Goal: Find specific page/section: Find specific page/section

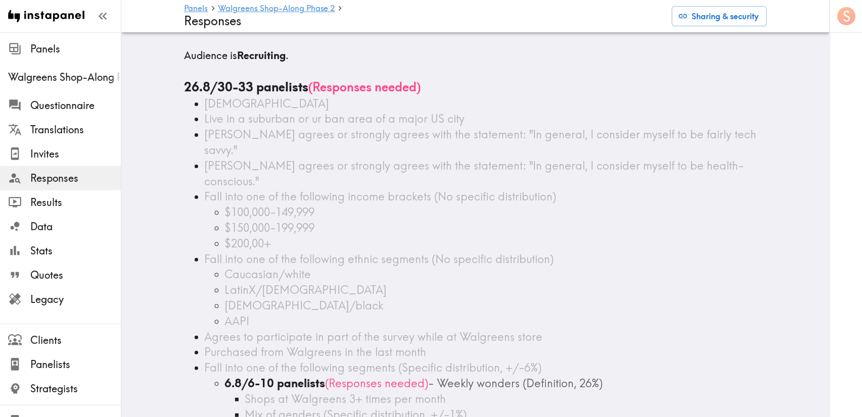
scroll to position [152, 0]
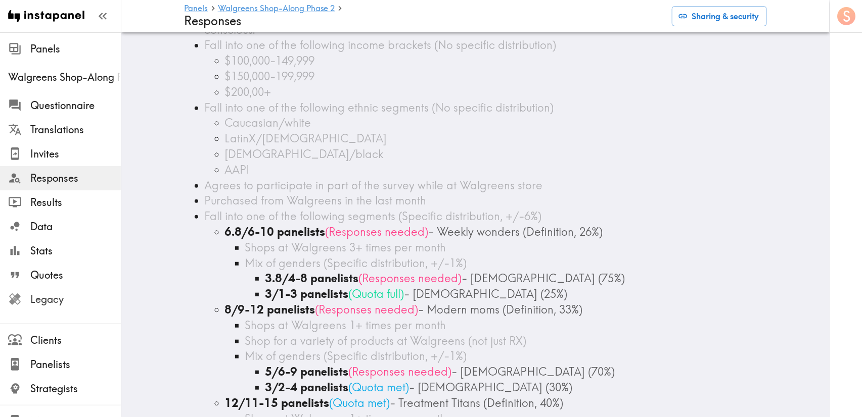
click at [75, 310] on div "Legacy" at bounding box center [60, 300] width 121 height 26
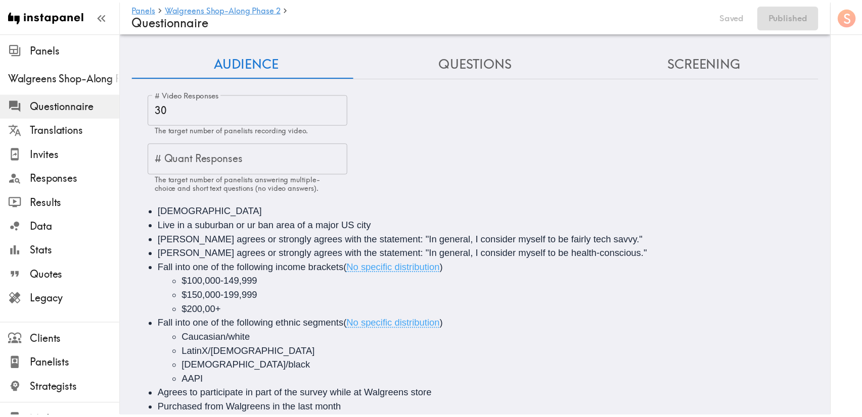
scroll to position [253, 0]
